Goal: Task Accomplishment & Management: Use online tool/utility

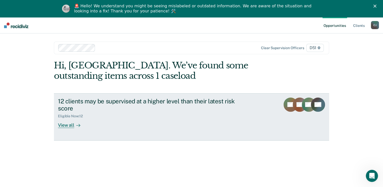
click at [74, 125] on div at bounding box center [77, 125] width 6 height 6
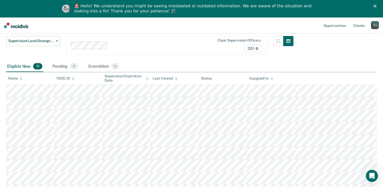
scroll to position [76, 0]
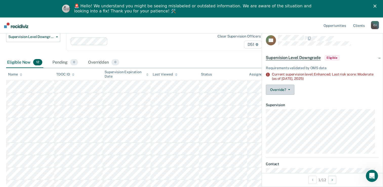
click at [289, 89] on icon "button" at bounding box center [289, 89] width 2 height 1
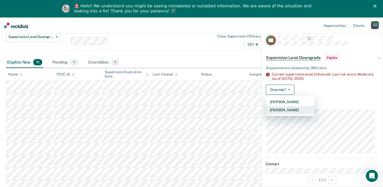
click at [304, 108] on button "[PERSON_NAME]" at bounding box center [290, 110] width 49 height 8
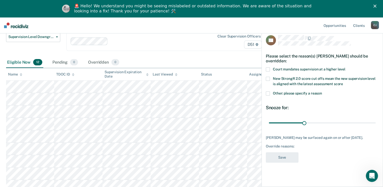
click at [268, 70] on span at bounding box center [268, 69] width 4 height 4
click at [290, 157] on button "Save" at bounding box center [282, 157] width 33 height 10
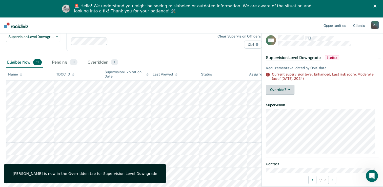
click at [290, 90] on button "Override?" at bounding box center [280, 90] width 29 height 10
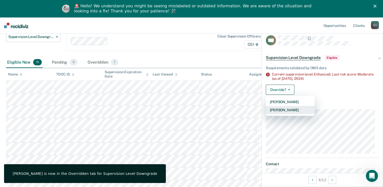
click at [292, 108] on button "[PERSON_NAME]" at bounding box center [290, 110] width 49 height 8
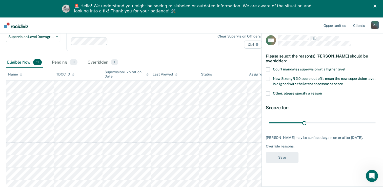
drag, startPoint x: 268, startPoint y: 64, endPoint x: 268, endPoint y: 69, distance: 5.3
click at [268, 64] on div "Please select the reason(s) [PERSON_NAME] should be overridden:" at bounding box center [322, 59] width 113 height 18
click at [268, 70] on span at bounding box center [268, 69] width 4 height 4
click at [285, 160] on button "Save" at bounding box center [282, 157] width 33 height 10
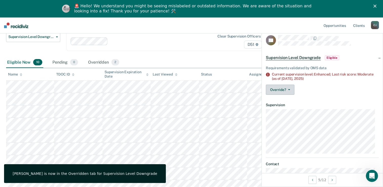
click at [289, 91] on button "Override?" at bounding box center [280, 90] width 29 height 10
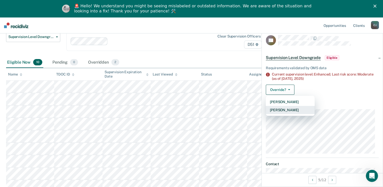
click at [300, 111] on button "[PERSON_NAME]" at bounding box center [290, 110] width 49 height 8
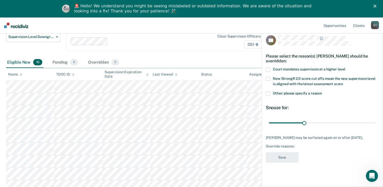
drag, startPoint x: 269, startPoint y: 67, endPoint x: 269, endPoint y: 71, distance: 3.4
click at [269, 68] on span at bounding box center [268, 69] width 4 height 4
click at [296, 160] on button "Save" at bounding box center [282, 157] width 33 height 10
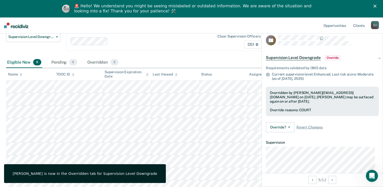
scroll to position [101, 0]
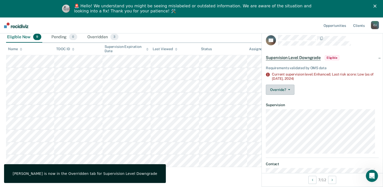
click at [292, 89] on button "Override?" at bounding box center [280, 90] width 29 height 10
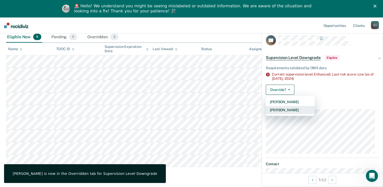
click at [290, 109] on button "[PERSON_NAME]" at bounding box center [290, 110] width 49 height 8
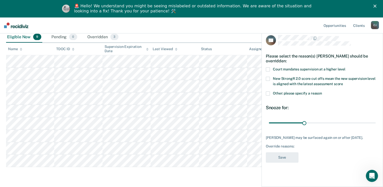
click at [266, 68] on span at bounding box center [268, 69] width 4 height 4
click at [296, 162] on button "Save" at bounding box center [282, 157] width 33 height 10
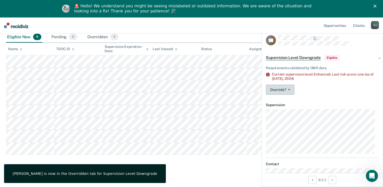
click at [285, 88] on button "Override?" at bounding box center [280, 90] width 29 height 10
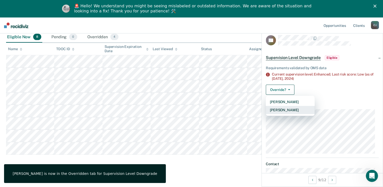
click at [285, 110] on button "[PERSON_NAME]" at bounding box center [290, 110] width 49 height 8
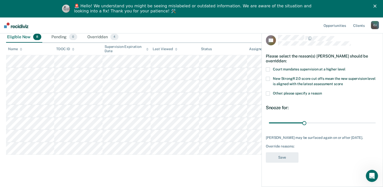
click at [268, 68] on span at bounding box center [268, 69] width 4 height 4
drag, startPoint x: 294, startPoint y: 156, endPoint x: 289, endPoint y: 155, distance: 4.8
click at [293, 156] on button "Save" at bounding box center [282, 157] width 33 height 10
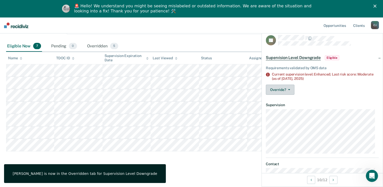
click at [288, 90] on button "Override?" at bounding box center [280, 90] width 29 height 10
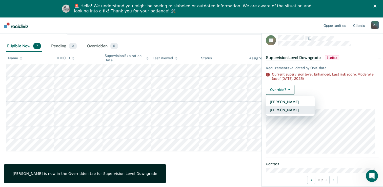
click at [289, 111] on button "[PERSON_NAME]" at bounding box center [290, 110] width 49 height 8
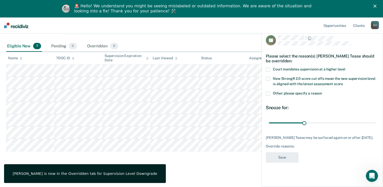
click at [269, 71] on label "Court mandates supervision at a higher level" at bounding box center [322, 69] width 113 height 5
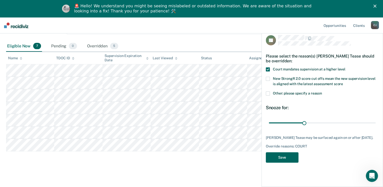
click at [288, 155] on button "Save" at bounding box center [282, 157] width 33 height 10
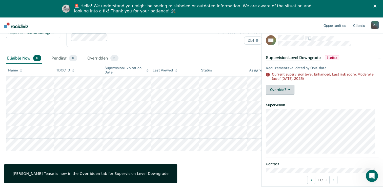
click at [291, 89] on button "Override?" at bounding box center [280, 90] width 29 height 10
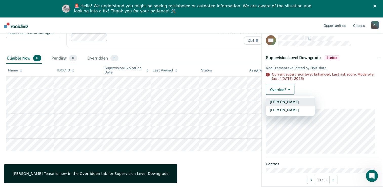
click at [289, 111] on button "[PERSON_NAME]" at bounding box center [290, 110] width 49 height 8
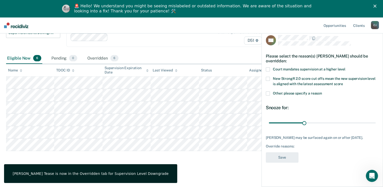
click at [268, 67] on span at bounding box center [268, 69] width 4 height 4
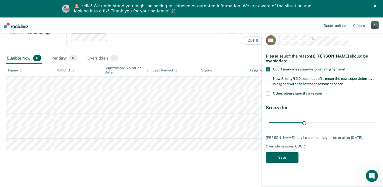
click at [288, 163] on button "Save" at bounding box center [282, 157] width 33 height 10
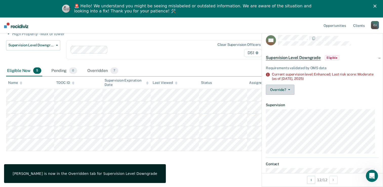
click at [290, 88] on button "Override?" at bounding box center [280, 90] width 29 height 10
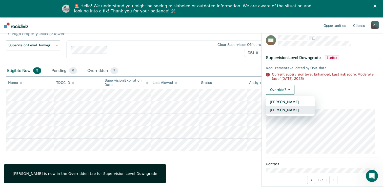
click at [286, 110] on button "[PERSON_NAME]" at bounding box center [290, 110] width 49 height 8
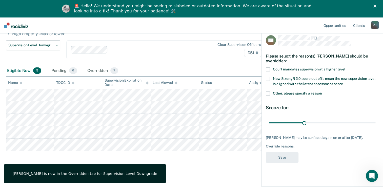
drag, startPoint x: 269, startPoint y: 68, endPoint x: 269, endPoint y: 73, distance: 5.6
click at [268, 68] on span at bounding box center [268, 69] width 4 height 4
click at [289, 163] on button "Save" at bounding box center [282, 157] width 33 height 10
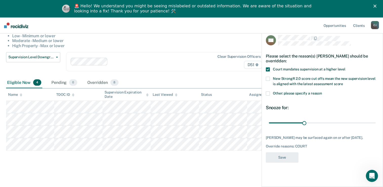
scroll to position [55, 0]
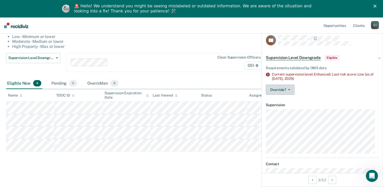
click at [291, 94] on button "Override?" at bounding box center [280, 90] width 29 height 10
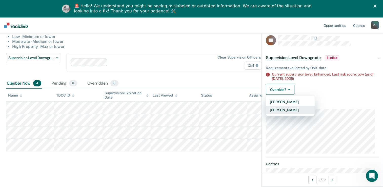
click at [299, 110] on button "[PERSON_NAME]" at bounding box center [290, 110] width 49 height 8
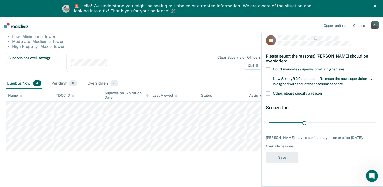
drag, startPoint x: 270, startPoint y: 69, endPoint x: 271, endPoint y: 75, distance: 5.6
click at [270, 71] on label "Court mandates supervision at a higher level" at bounding box center [322, 69] width 113 height 5
click at [288, 160] on button "Save" at bounding box center [282, 157] width 33 height 10
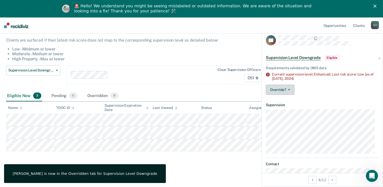
click at [277, 91] on button "Override?" at bounding box center [280, 90] width 29 height 10
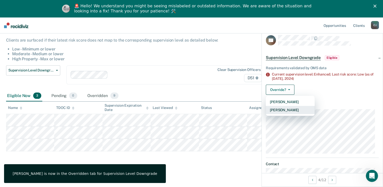
click at [288, 108] on button "[PERSON_NAME]" at bounding box center [290, 110] width 49 height 8
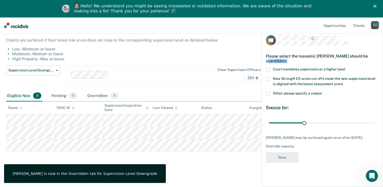
click at [268, 67] on div "VA Please select the reason(s) [PERSON_NAME] should be overridden: Court mandat…" at bounding box center [322, 100] width 113 height 131
drag, startPoint x: 267, startPoint y: 67, endPoint x: 275, endPoint y: 93, distance: 26.7
click at [267, 68] on span at bounding box center [268, 69] width 4 height 4
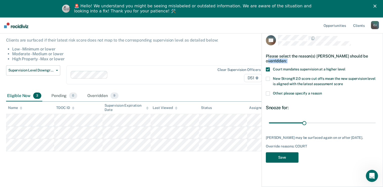
click at [286, 159] on button "Save" at bounding box center [282, 157] width 33 height 10
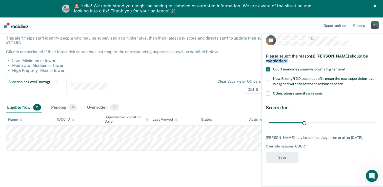
scroll to position [30, 0]
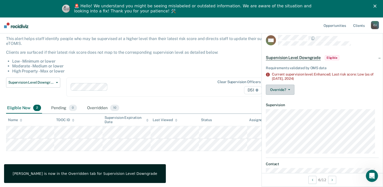
click at [290, 91] on button "Override?" at bounding box center [280, 90] width 29 height 10
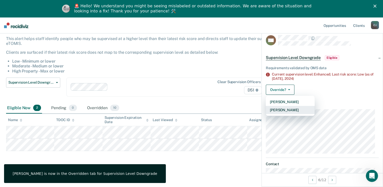
click at [293, 108] on button "[PERSON_NAME]" at bounding box center [290, 110] width 49 height 8
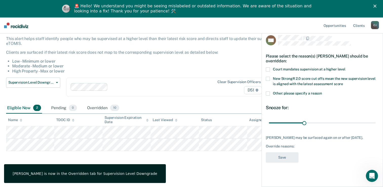
click at [269, 71] on label "Court mandates supervision at a higher level" at bounding box center [322, 69] width 113 height 5
click at [296, 156] on button "Save" at bounding box center [282, 157] width 33 height 10
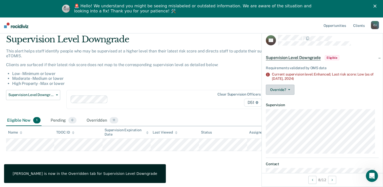
click at [277, 88] on button "Override?" at bounding box center [280, 90] width 29 height 10
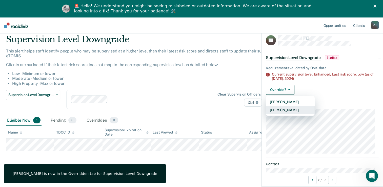
click at [290, 108] on button "[PERSON_NAME]" at bounding box center [290, 110] width 49 height 8
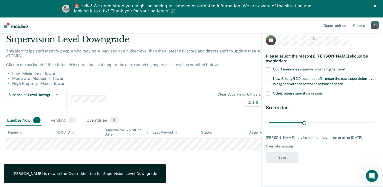
click at [268, 70] on span at bounding box center [268, 69] width 4 height 4
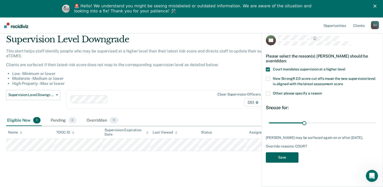
click at [287, 161] on button "Save" at bounding box center [282, 157] width 33 height 10
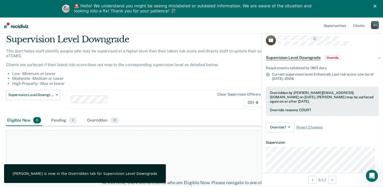
click at [199, 75] on li "Low - Minimum or lower" at bounding box center [152, 73] width 281 height 5
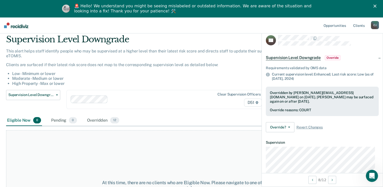
click at [173, 76] on li "Moderate - Medium or lower" at bounding box center [152, 78] width 281 height 5
click at [292, 128] on button "Override?" at bounding box center [280, 127] width 29 height 10
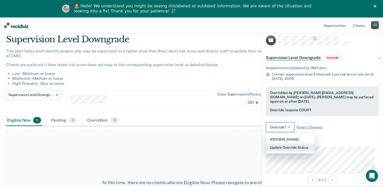
click at [306, 147] on button "Update Override Status" at bounding box center [290, 147] width 49 height 8
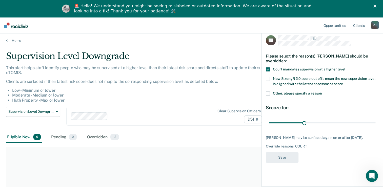
scroll to position [0, 0]
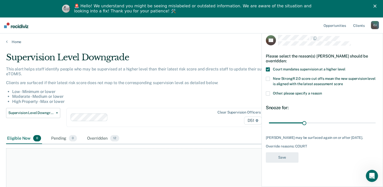
click at [225, 51] on main "Supervision Level Downgrade This alert helps staff identify people who may be s…" at bounding box center [191, 123] width 383 height 158
